Goal: Information Seeking & Learning: Learn about a topic

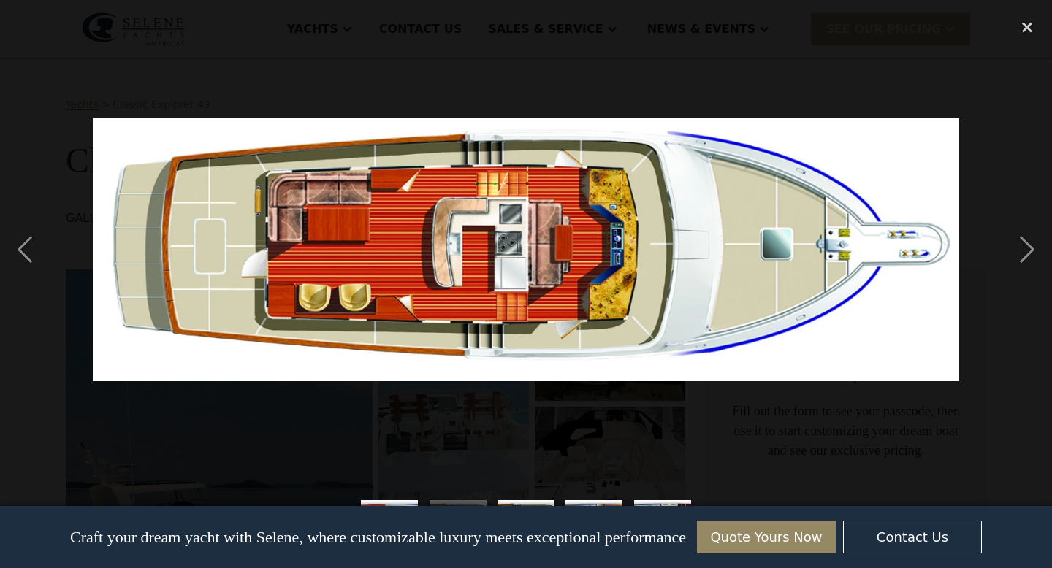
scroll to position [2763, 0]
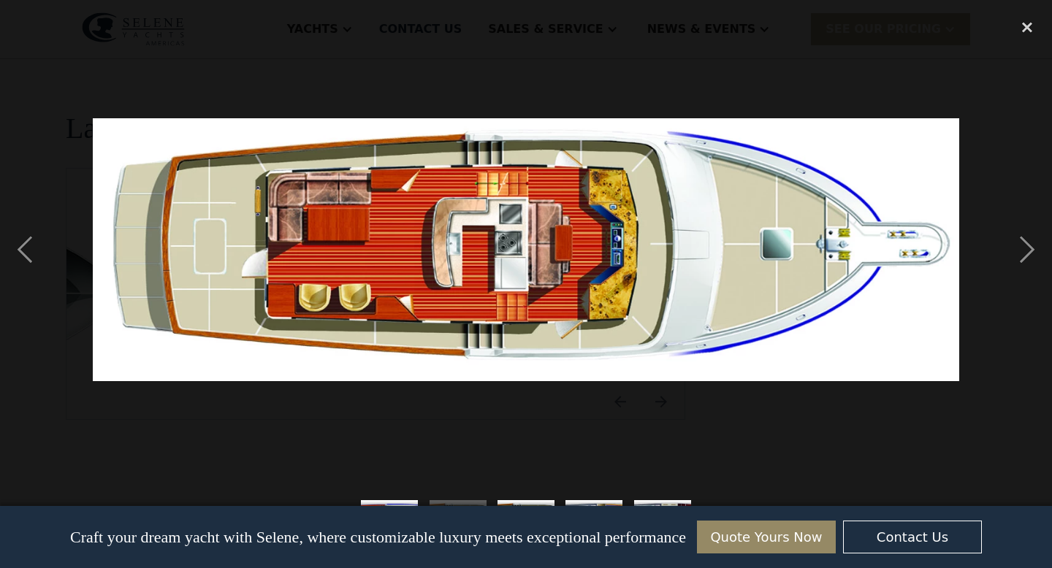
select select "**********"
click at [22, 252] on div "previous image" at bounding box center [25, 251] width 50 height 478
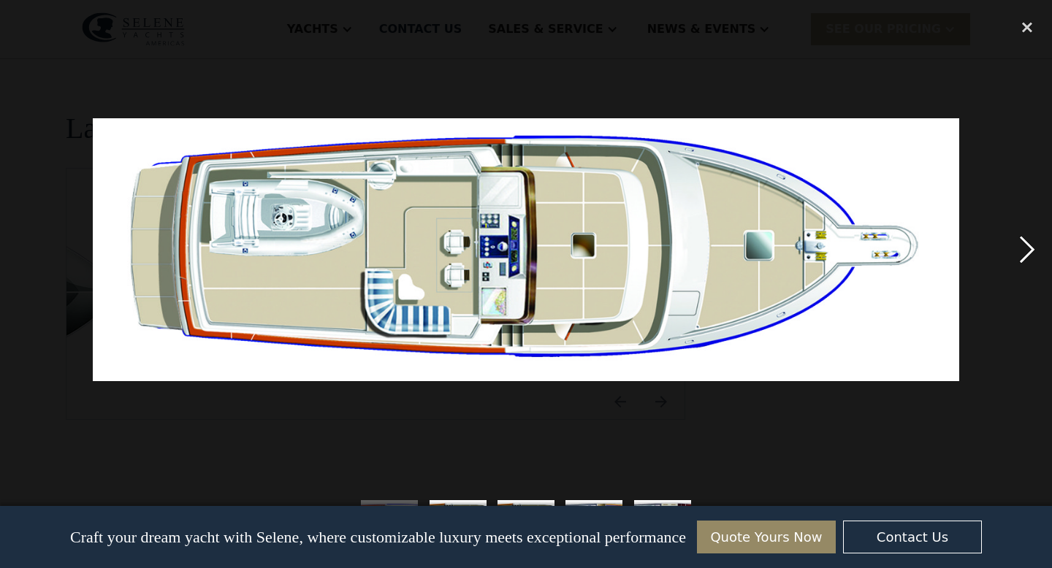
click at [1026, 252] on div "next image" at bounding box center [1027, 251] width 50 height 478
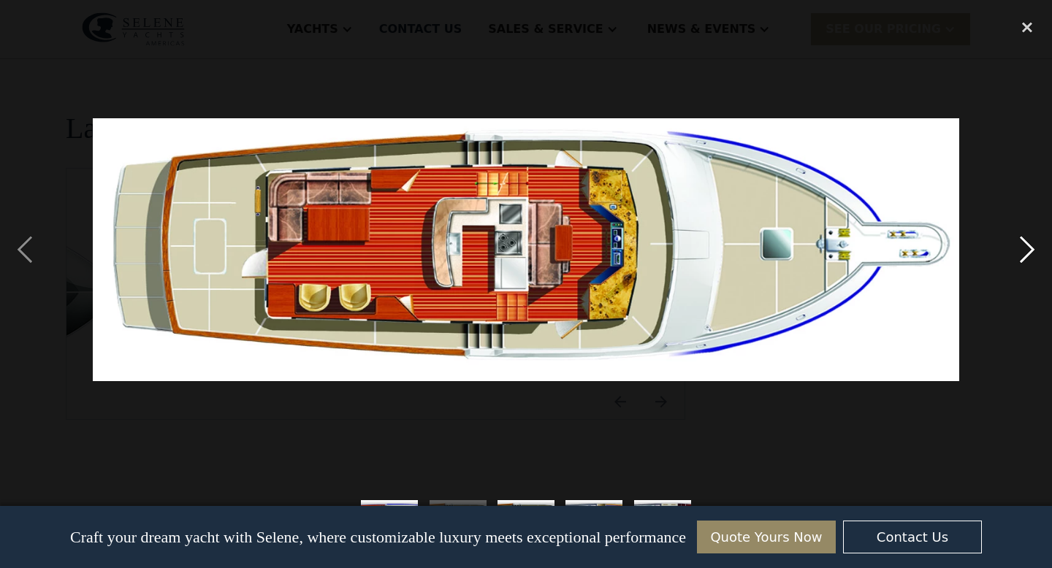
click at [1016, 247] on div "next image" at bounding box center [1027, 251] width 50 height 478
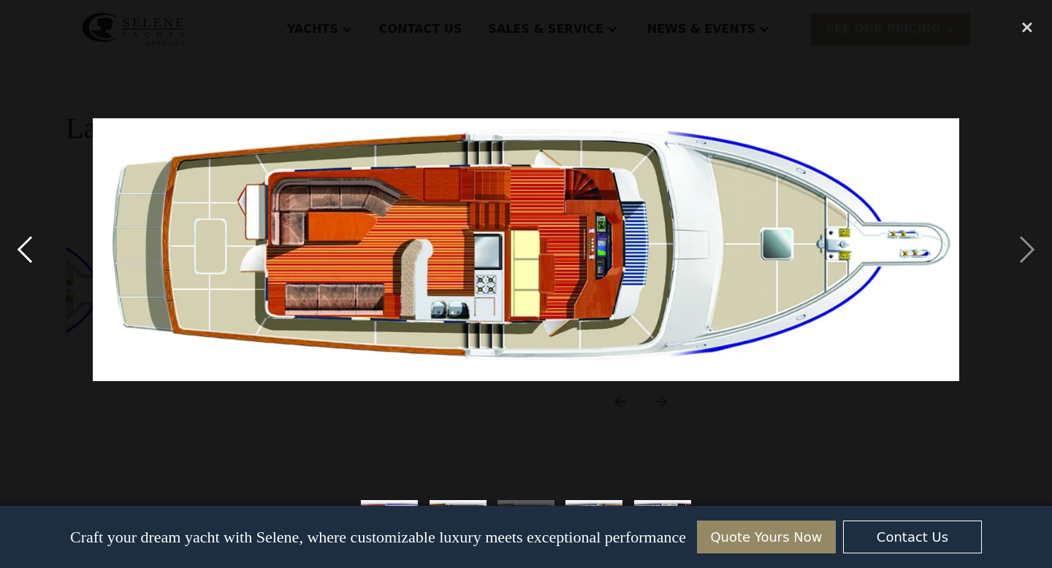
click at [23, 245] on div "previous image" at bounding box center [25, 251] width 50 height 478
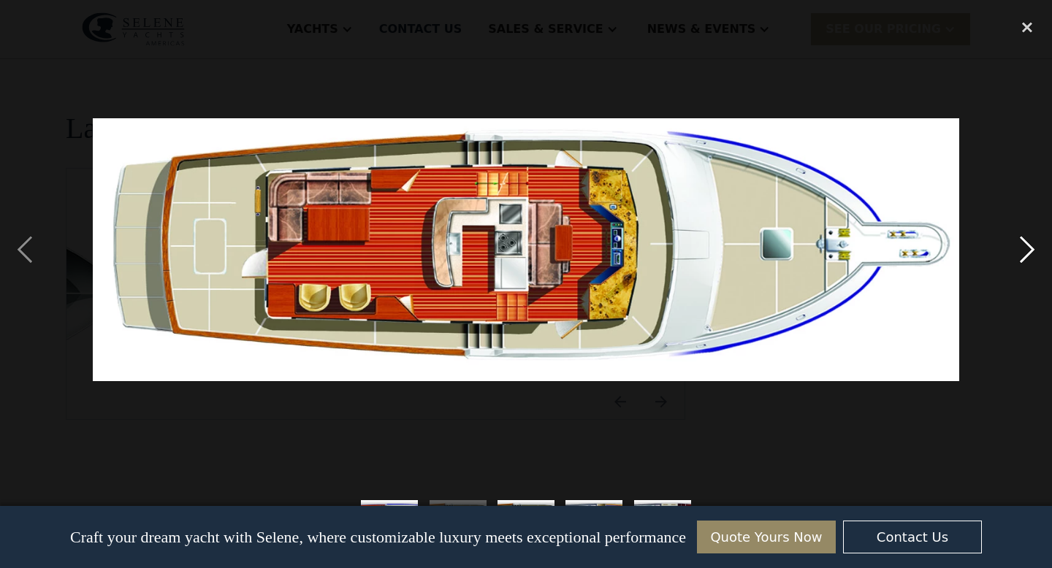
click at [1024, 251] on div "next image" at bounding box center [1027, 251] width 50 height 478
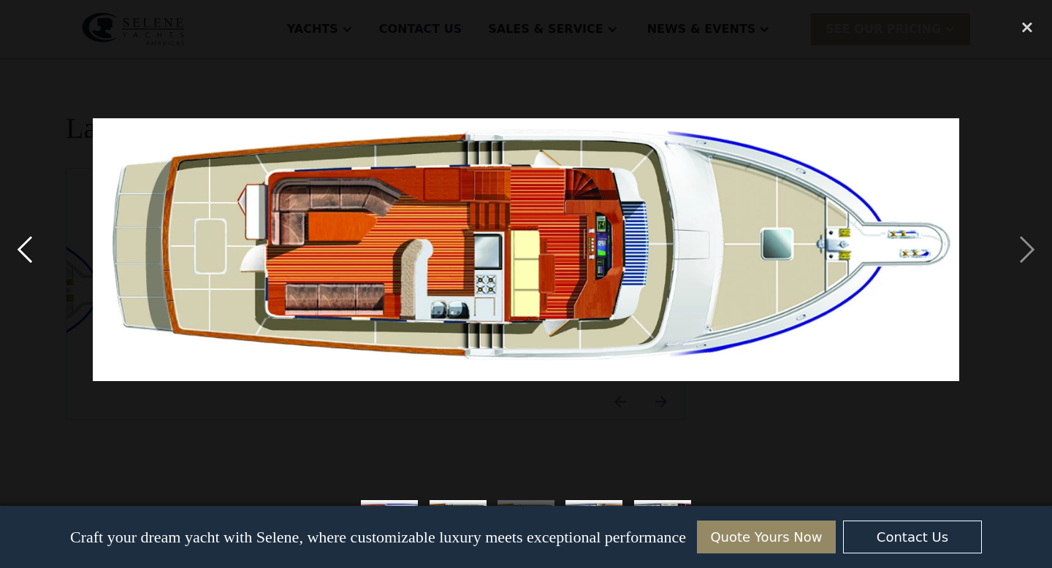
click at [33, 252] on div "previous image" at bounding box center [25, 251] width 50 height 478
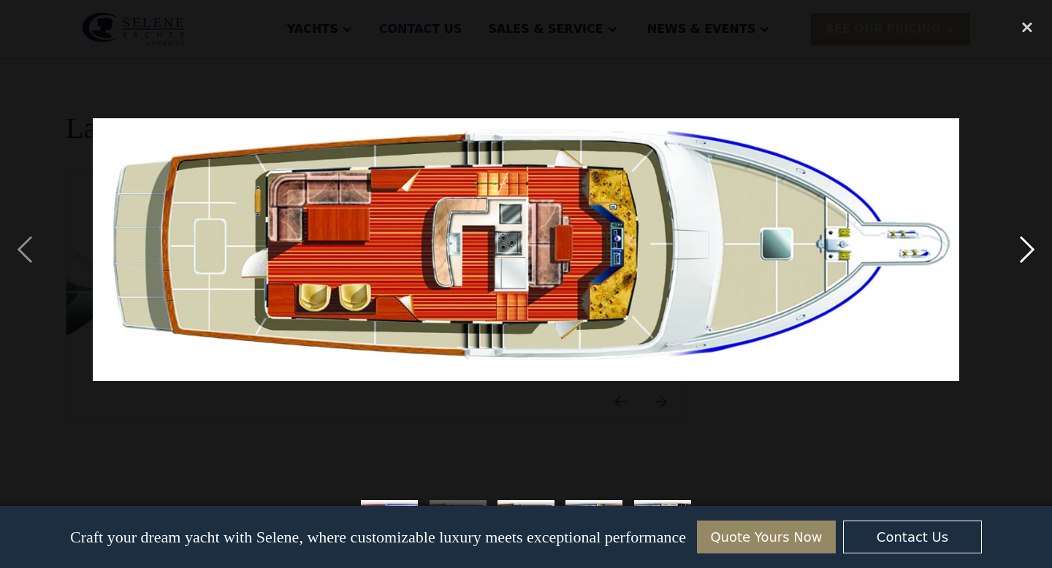
click at [1028, 244] on div "next image" at bounding box center [1027, 251] width 50 height 478
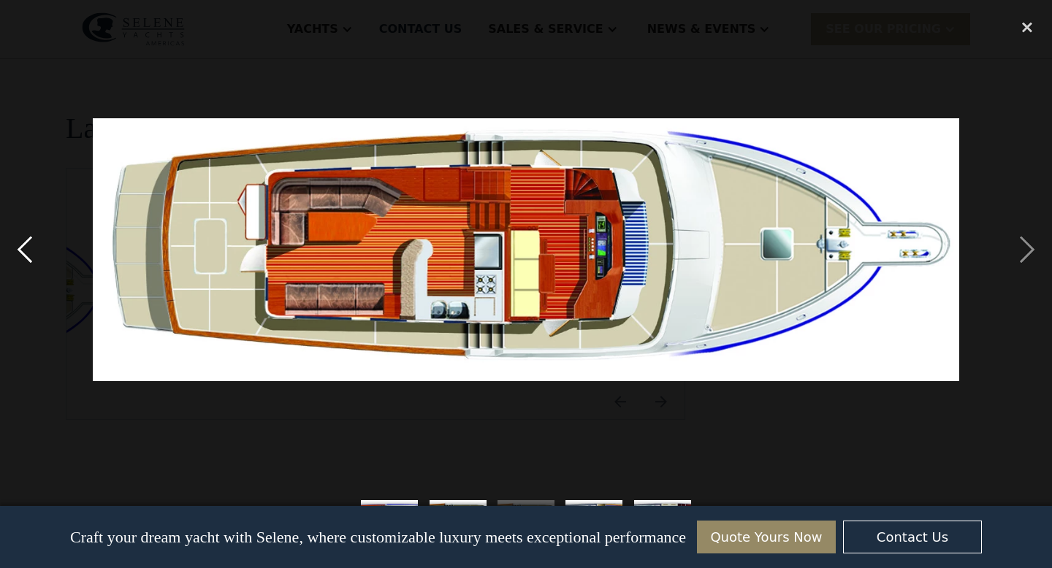
click at [20, 249] on div "previous image" at bounding box center [25, 251] width 50 height 478
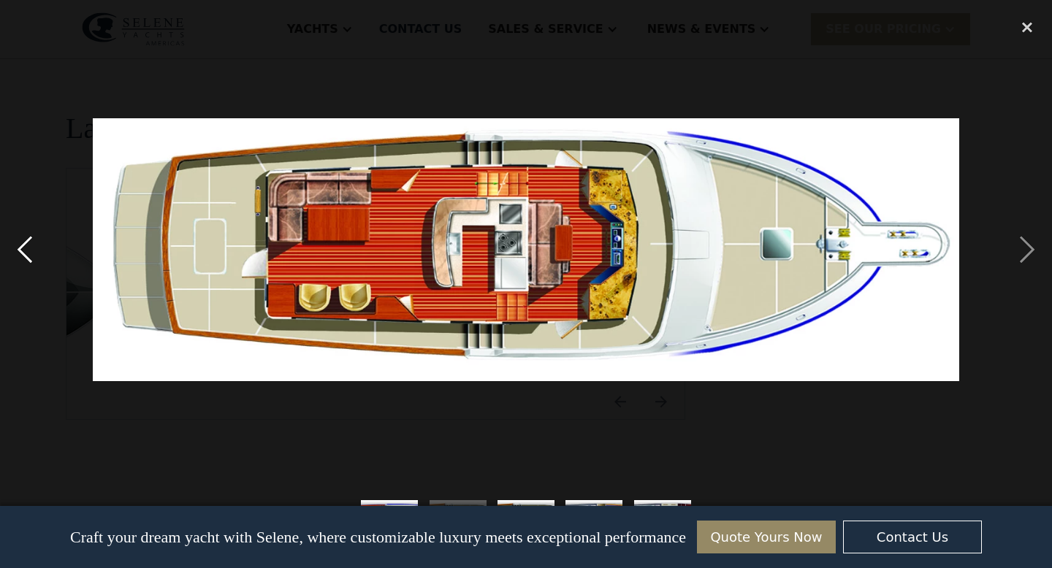
click at [24, 253] on div "previous image" at bounding box center [25, 251] width 50 height 478
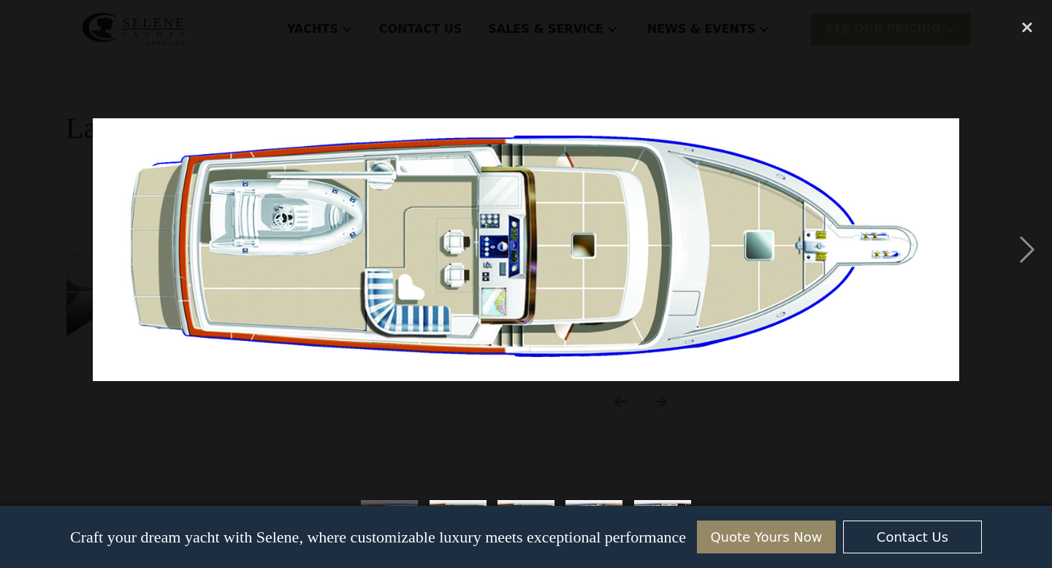
click at [24, 253] on div "previous image" at bounding box center [25, 251] width 50 height 478
click at [1023, 248] on div "next image" at bounding box center [1027, 251] width 50 height 478
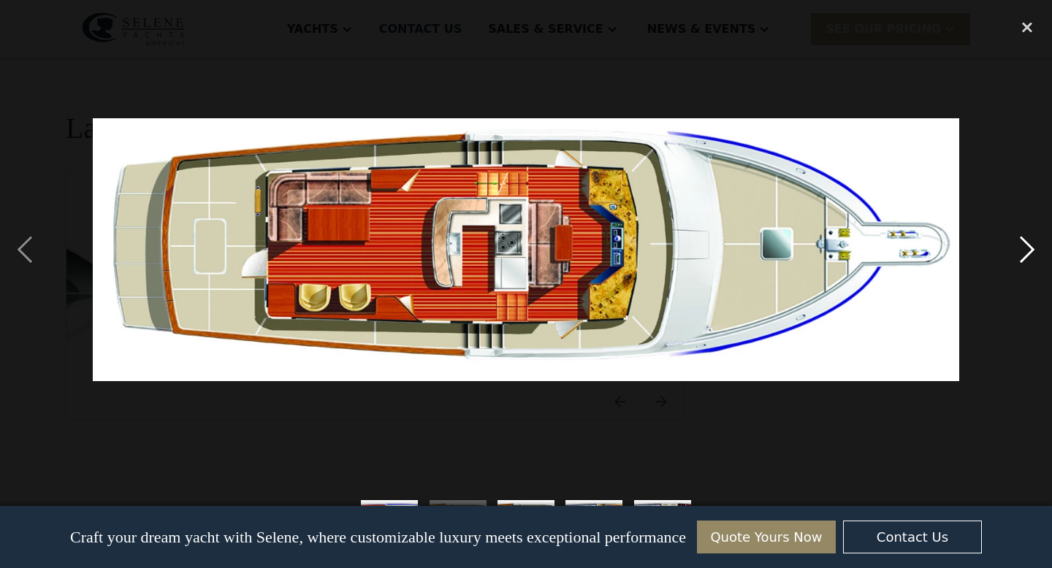
click at [1023, 248] on div "next image" at bounding box center [1027, 251] width 50 height 478
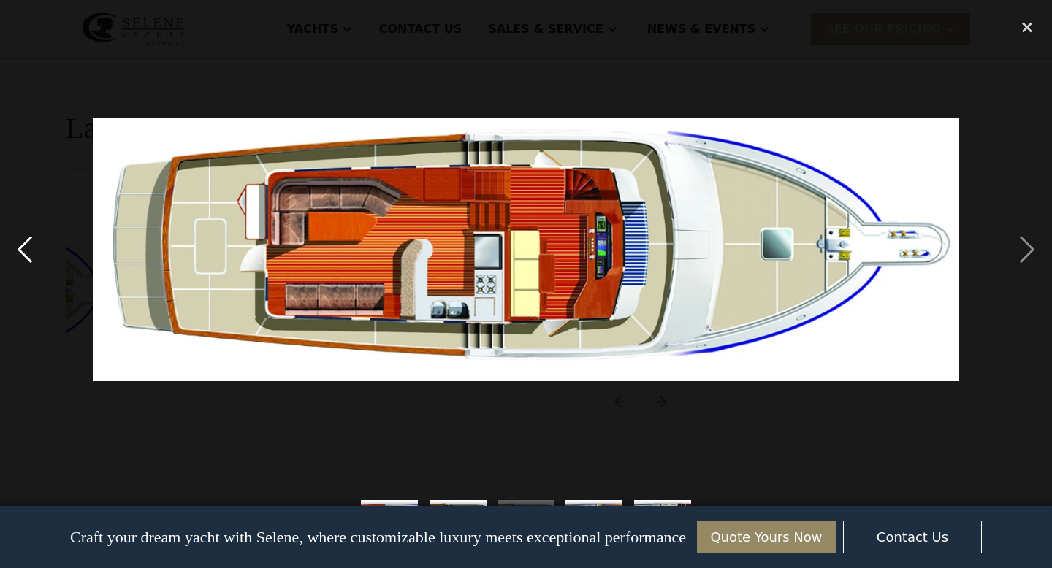
click at [34, 249] on div "previous image" at bounding box center [25, 251] width 50 height 478
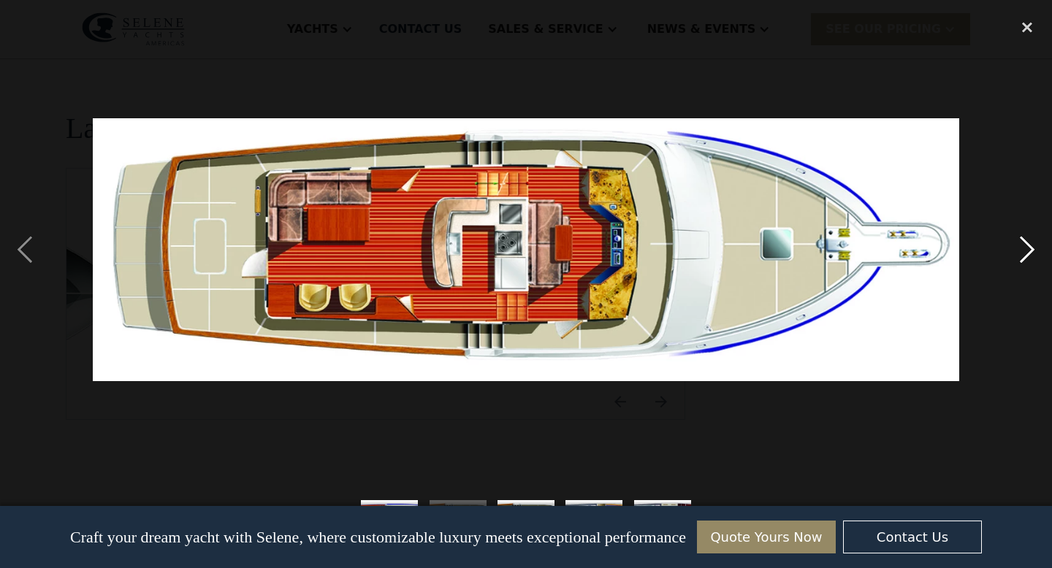
click at [1028, 241] on div "next image" at bounding box center [1027, 251] width 50 height 478
